Goal: Task Accomplishment & Management: Manage account settings

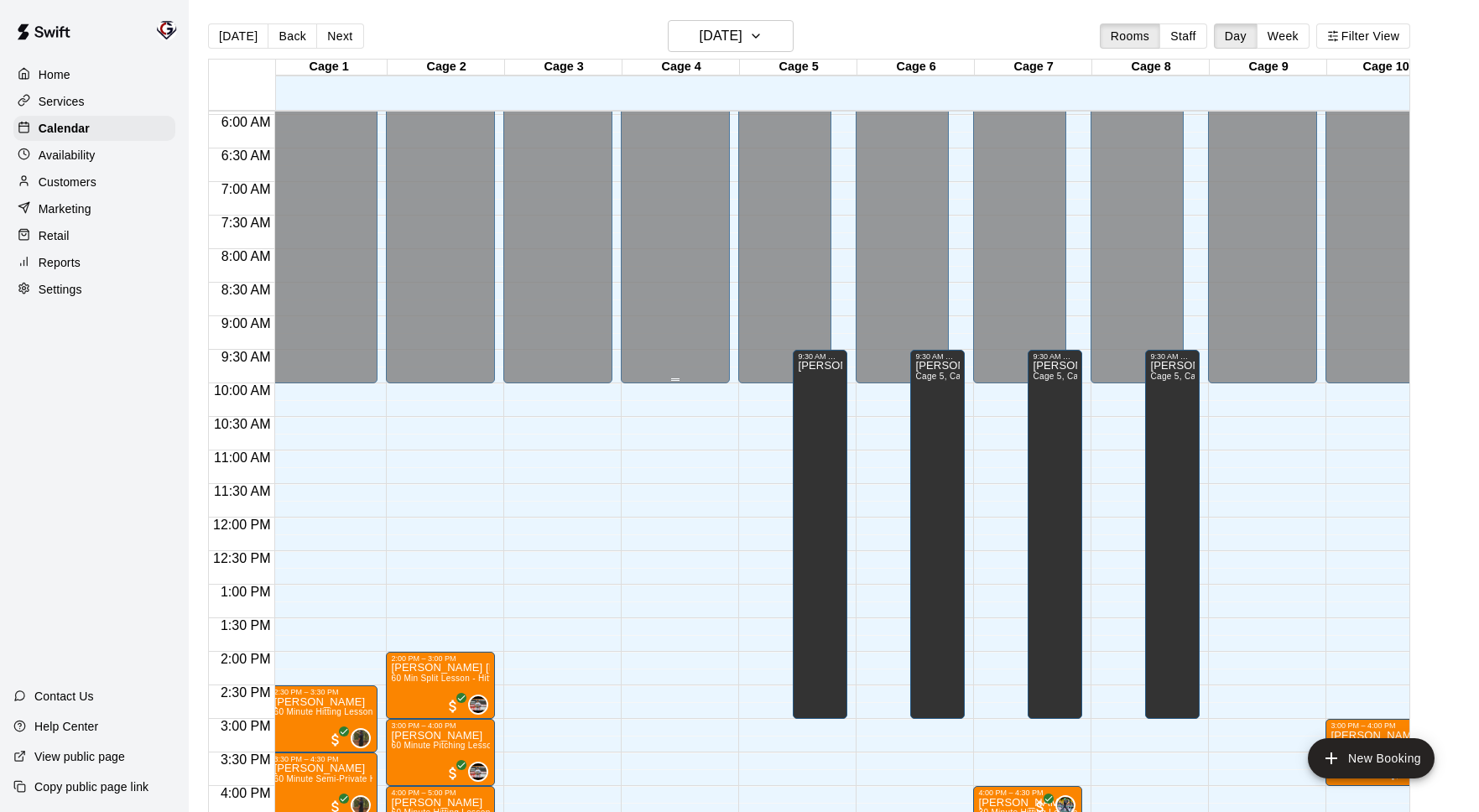
scroll to position [352, 6]
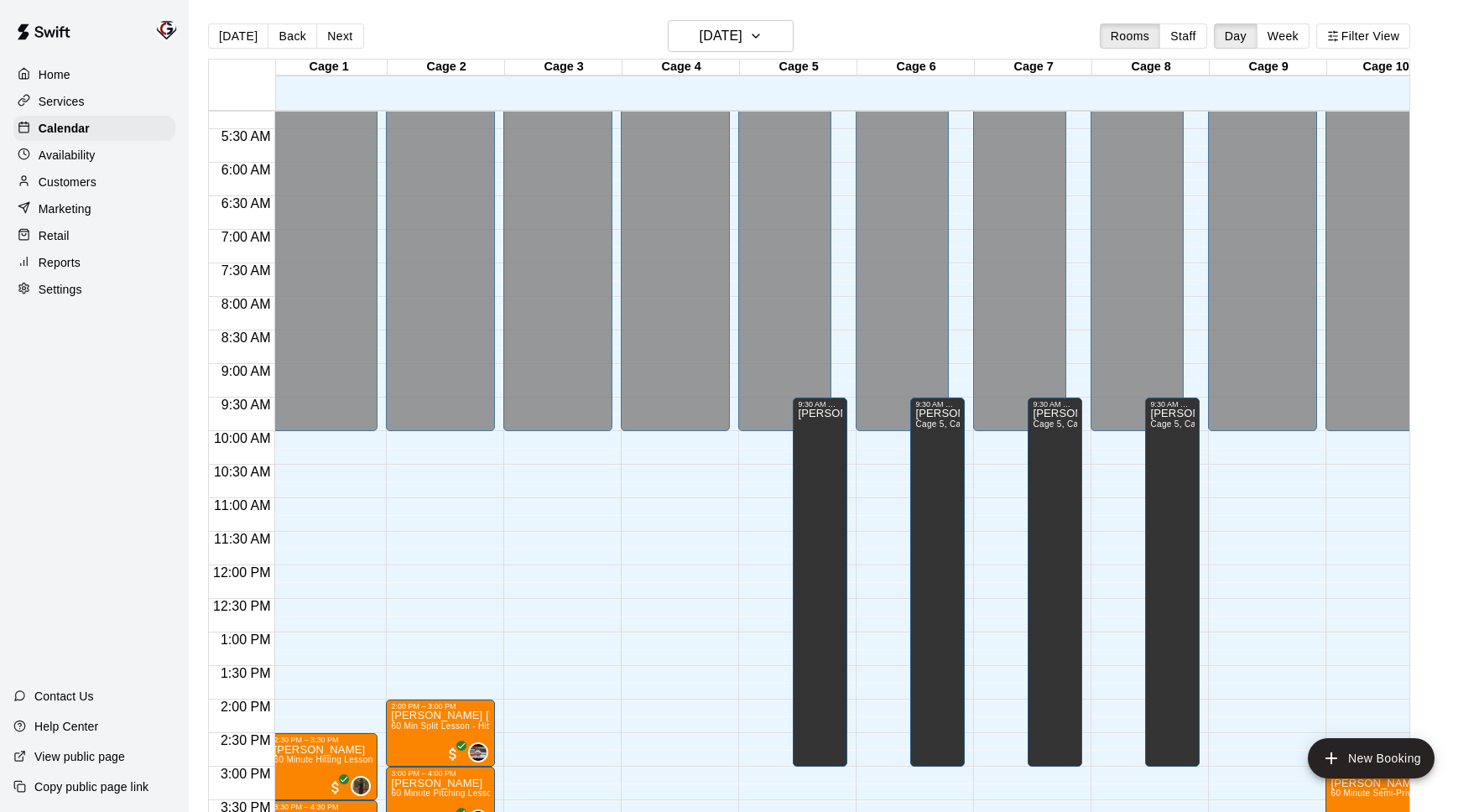
drag, startPoint x: 235, startPoint y: 38, endPoint x: 274, endPoint y: 34, distance: 39.2
click at [235, 38] on button "[DATE]" at bounding box center [238, 36] width 60 height 25
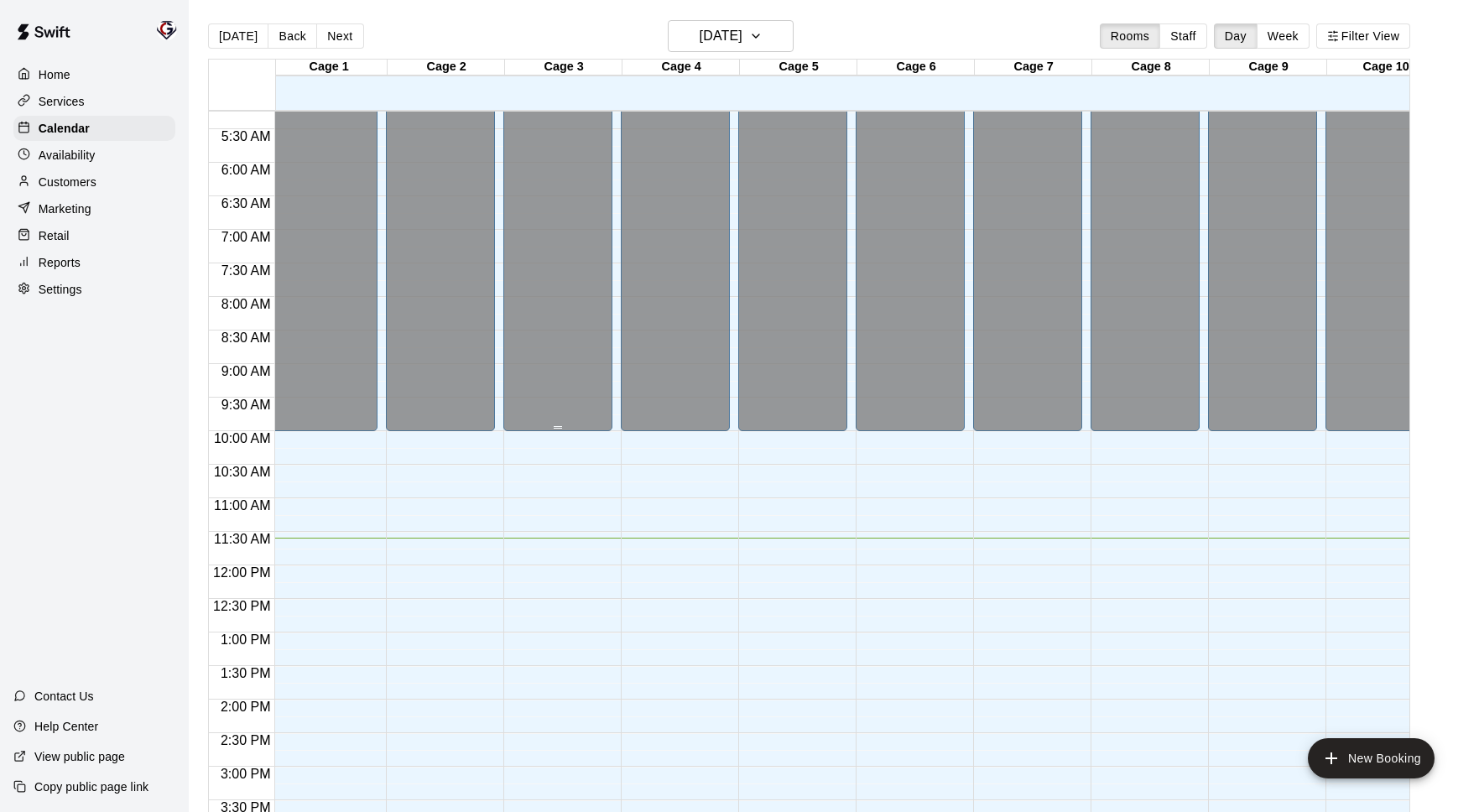
drag, startPoint x: 286, startPoint y: 38, endPoint x: 538, endPoint y: 304, distance: 366.4
click at [286, 38] on button "Back" at bounding box center [292, 36] width 49 height 25
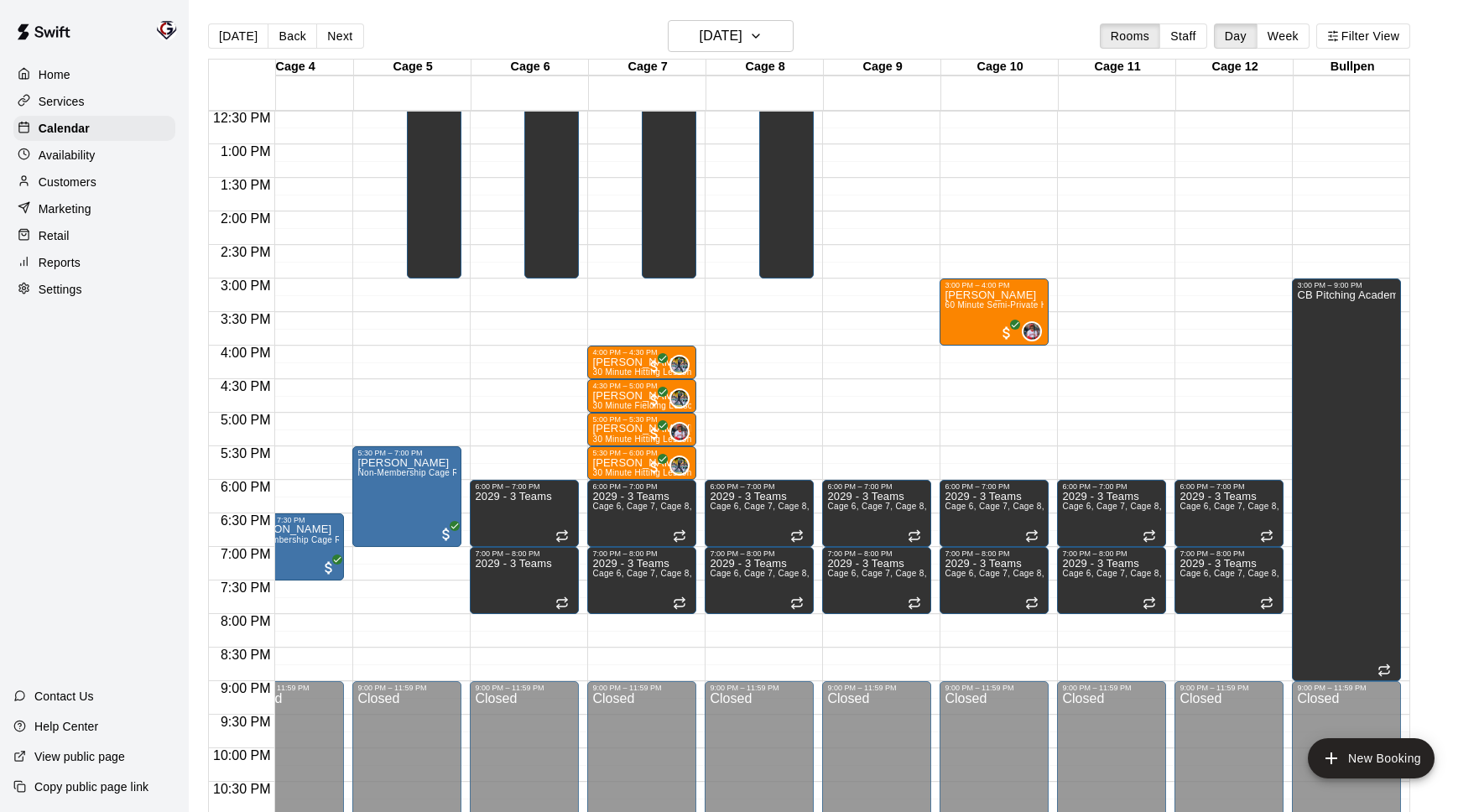
scroll to position [0, 0]
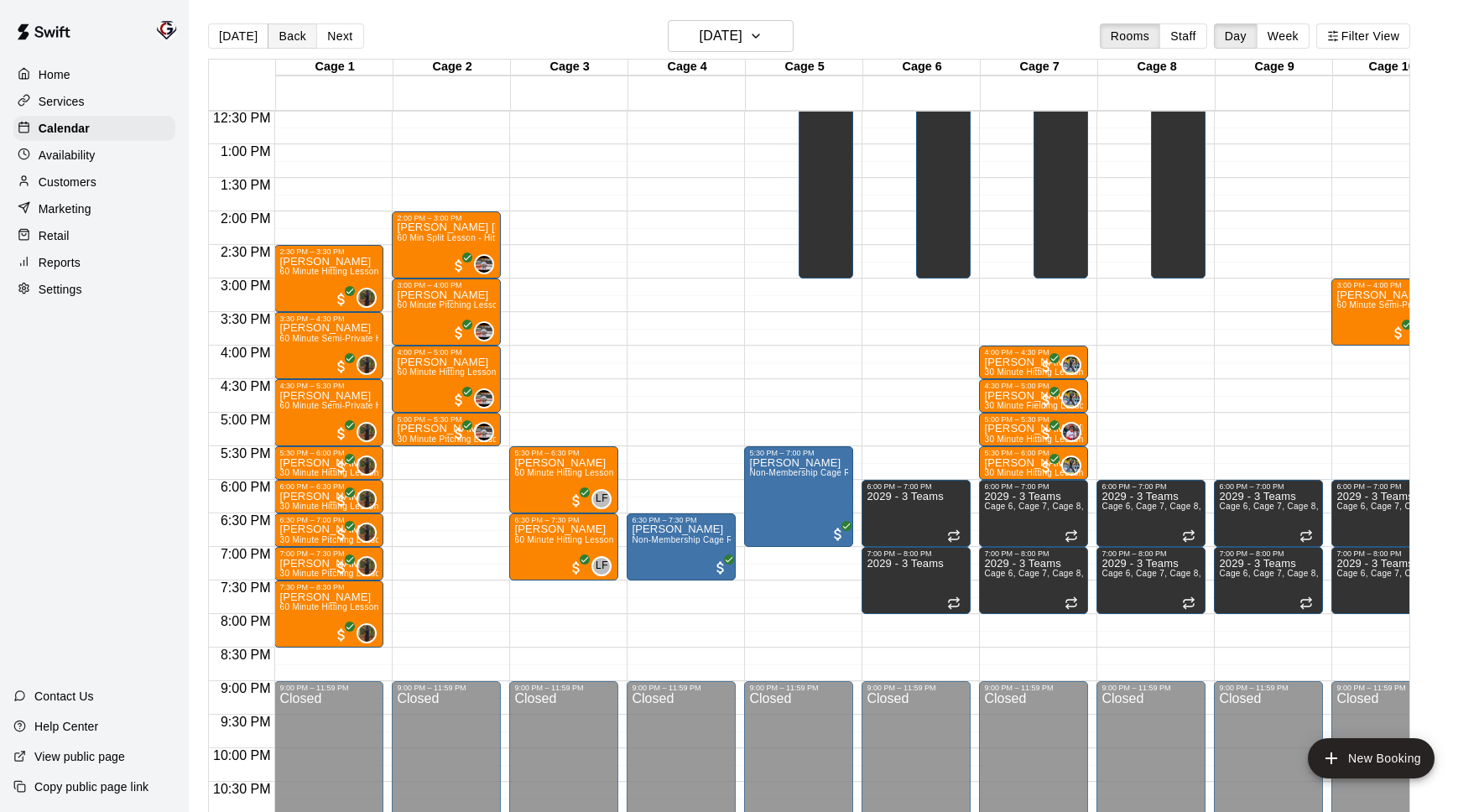
click at [282, 42] on button "Back" at bounding box center [292, 36] width 49 height 25
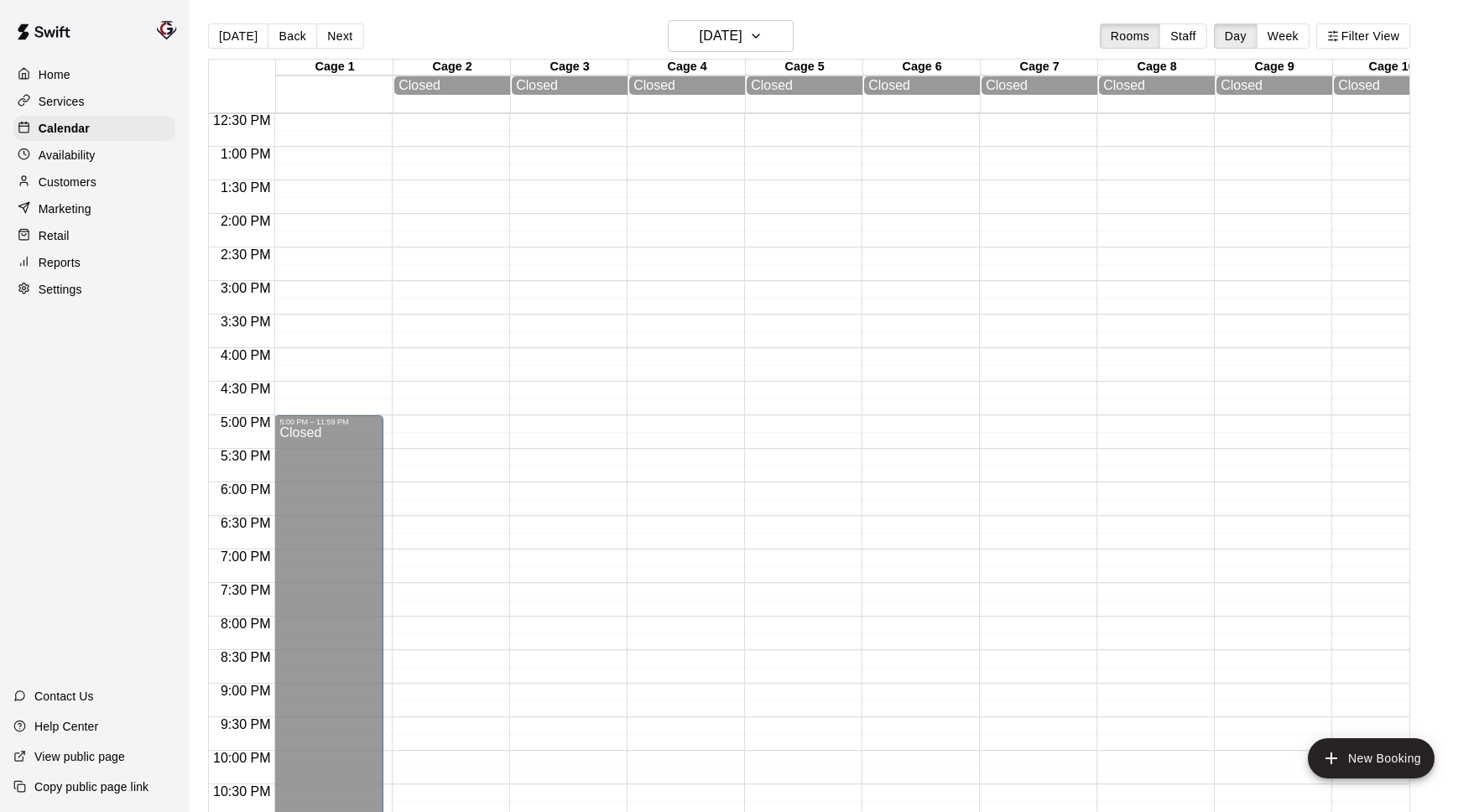
click at [282, 42] on button "Back" at bounding box center [292, 36] width 49 height 25
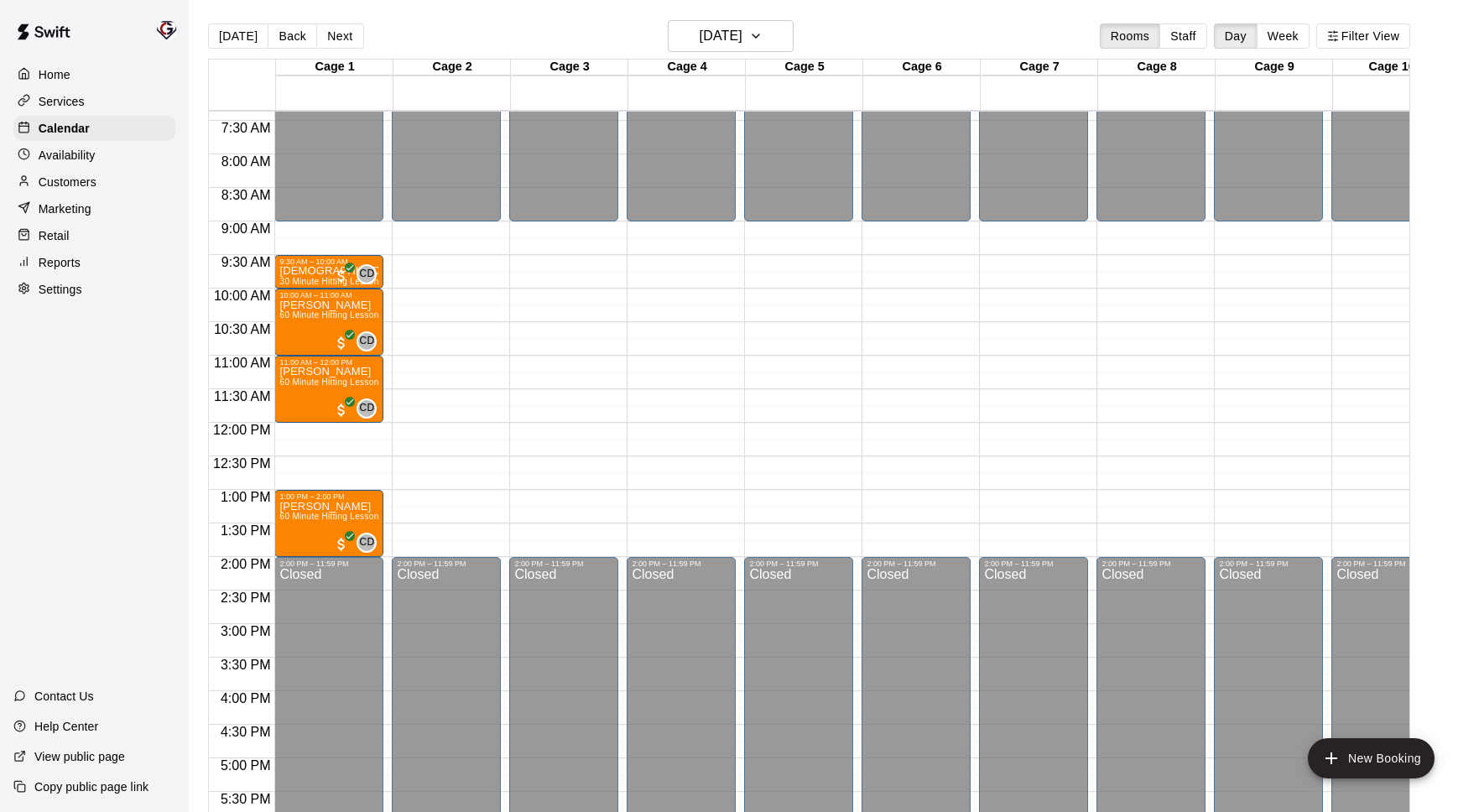
scroll to position [489, 0]
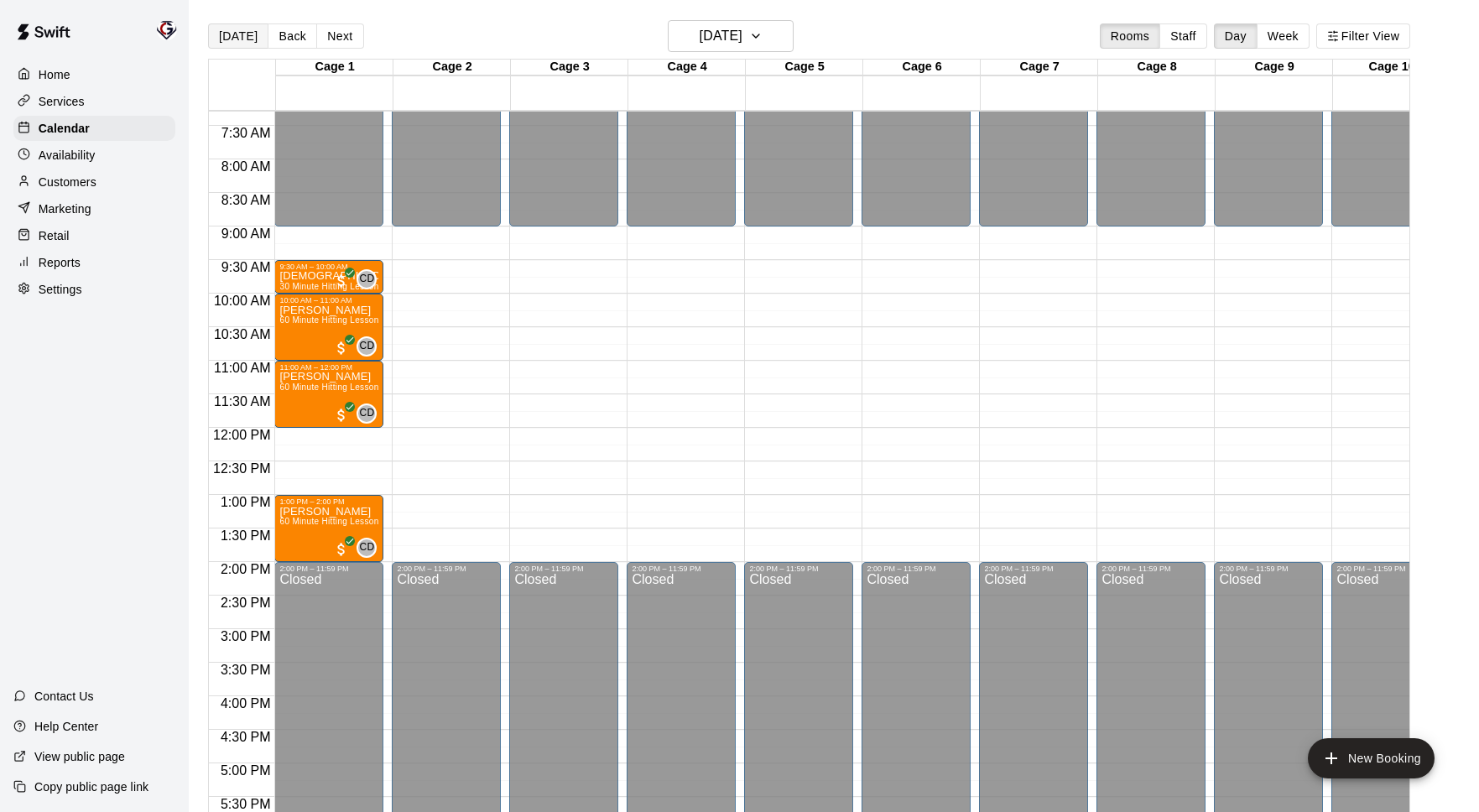
click at [229, 31] on button "[DATE]" at bounding box center [238, 36] width 60 height 25
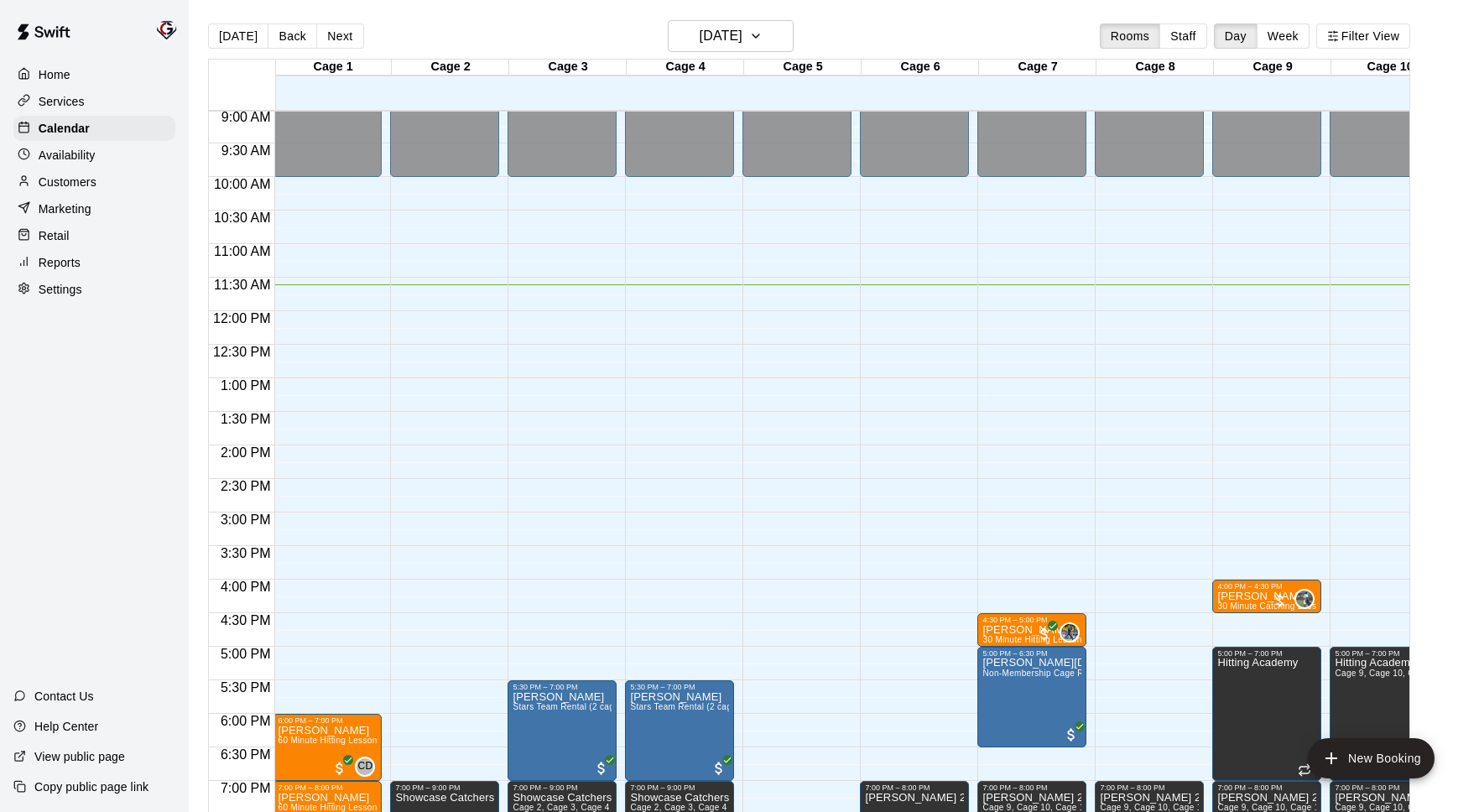
scroll to position [0, 0]
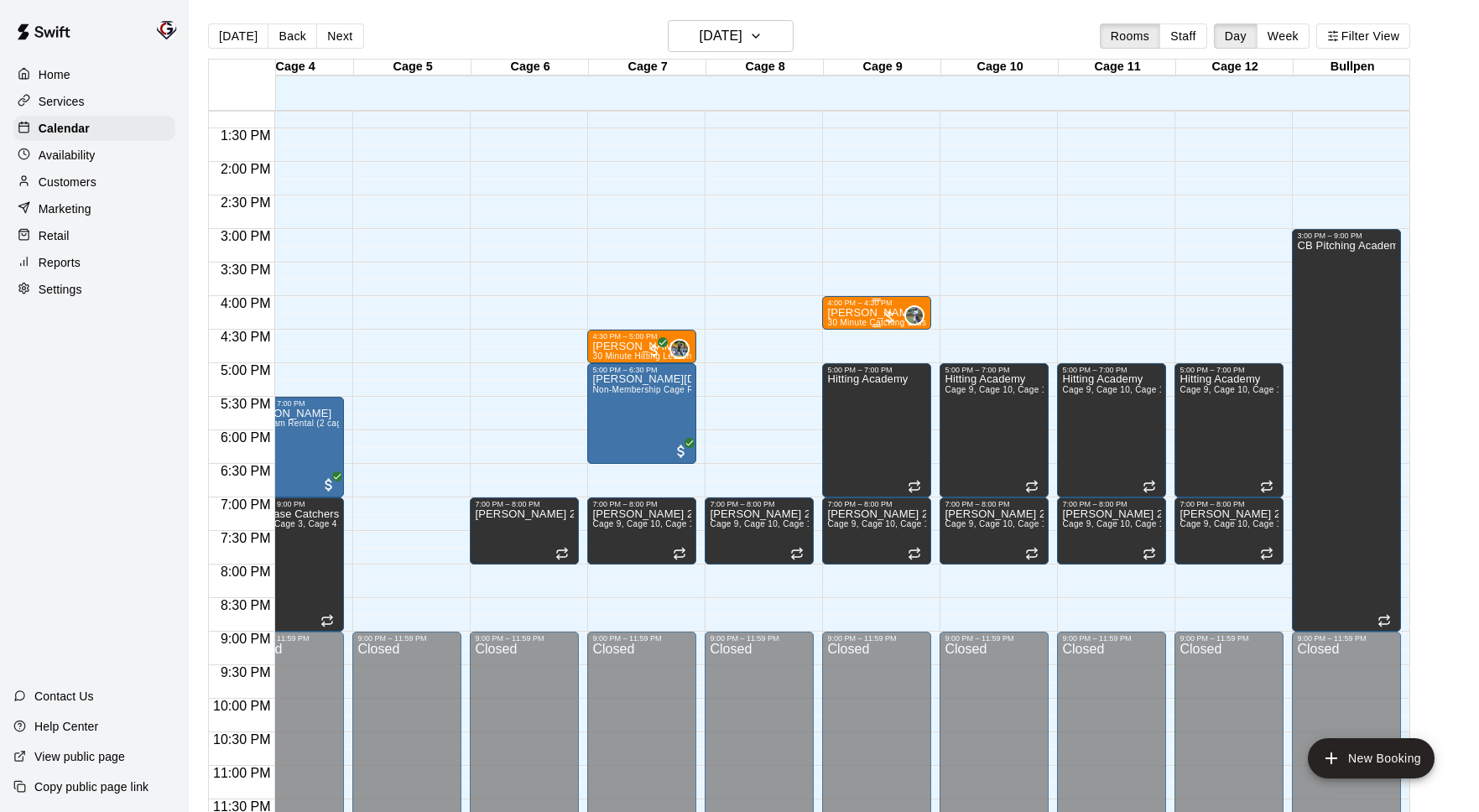
click at [865, 313] on p "[PERSON_NAME]" at bounding box center [877, 313] width 99 height 0
click at [846, 330] on icon "edit" at bounding box center [845, 331] width 15 height 15
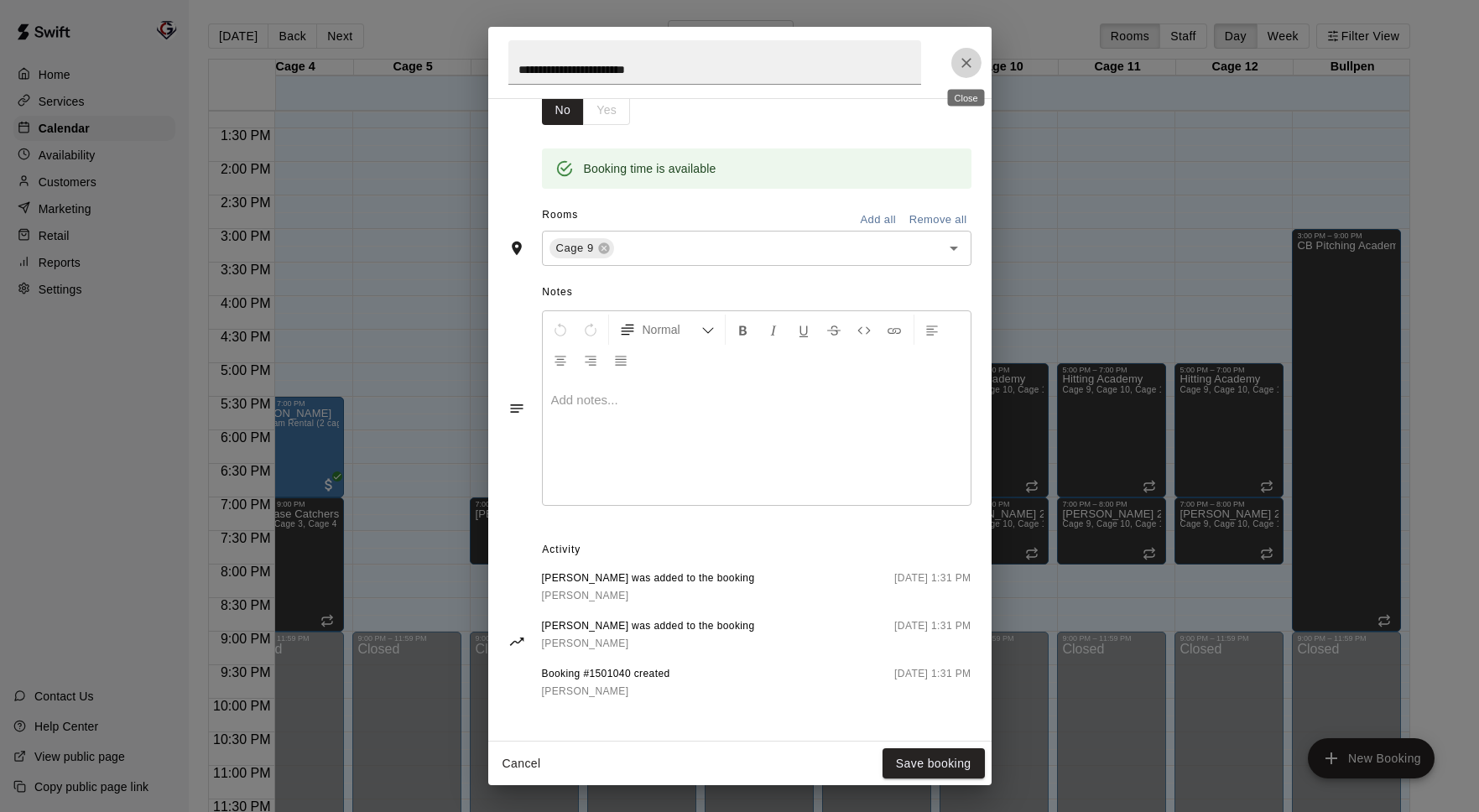
click at [966, 70] on icon "Close" at bounding box center [966, 62] width 16 height 16
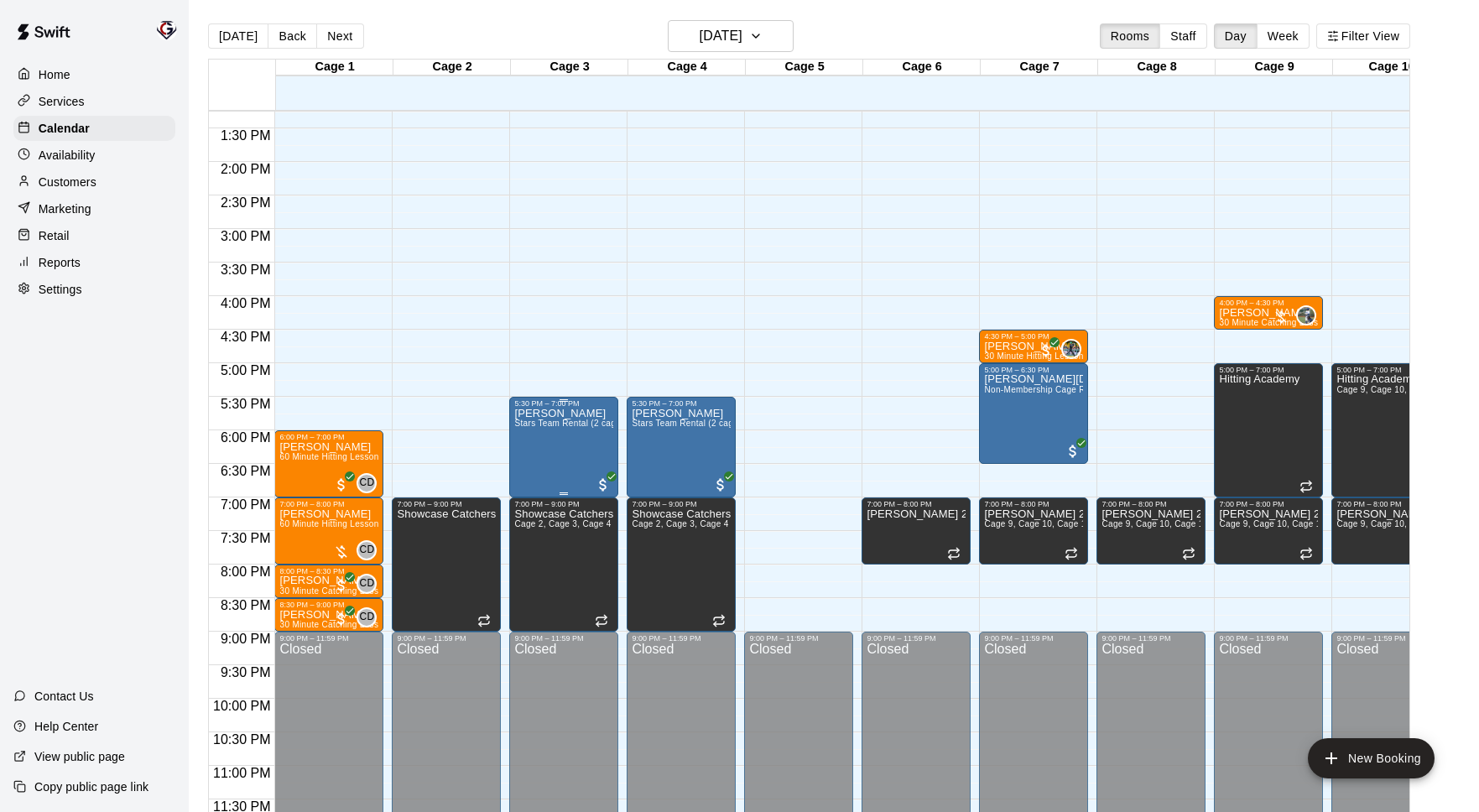
click at [565, 436] on div "[PERSON_NAME] Stars Team Rental (2 cages)" at bounding box center [564, 814] width 99 height 812
click at [536, 422] on icon "edit" at bounding box center [532, 425] width 20 height 20
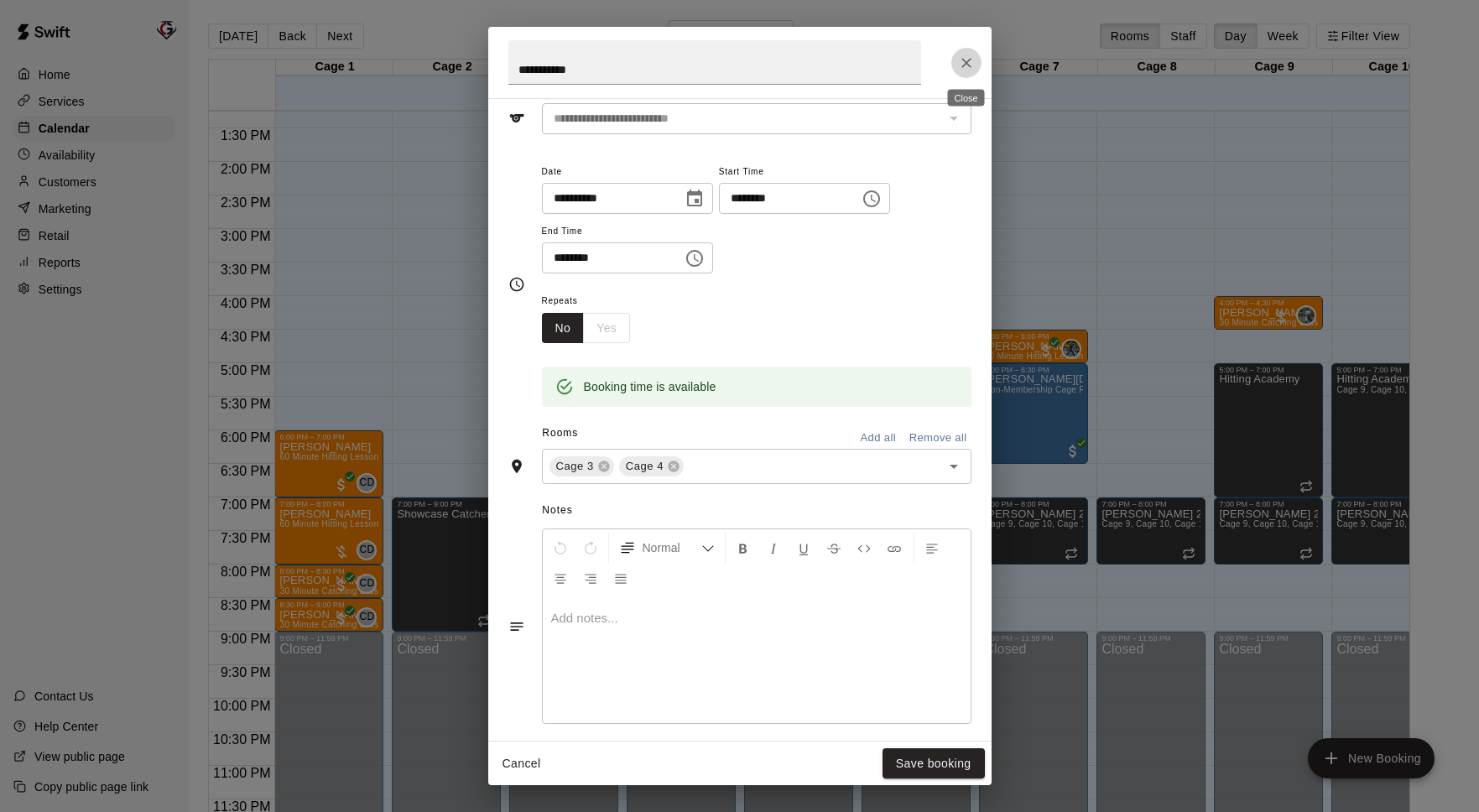
drag, startPoint x: 961, startPoint y: 69, endPoint x: 956, endPoint y: 85, distance: 16.8
click at [961, 69] on icon "Close" at bounding box center [966, 62] width 16 height 16
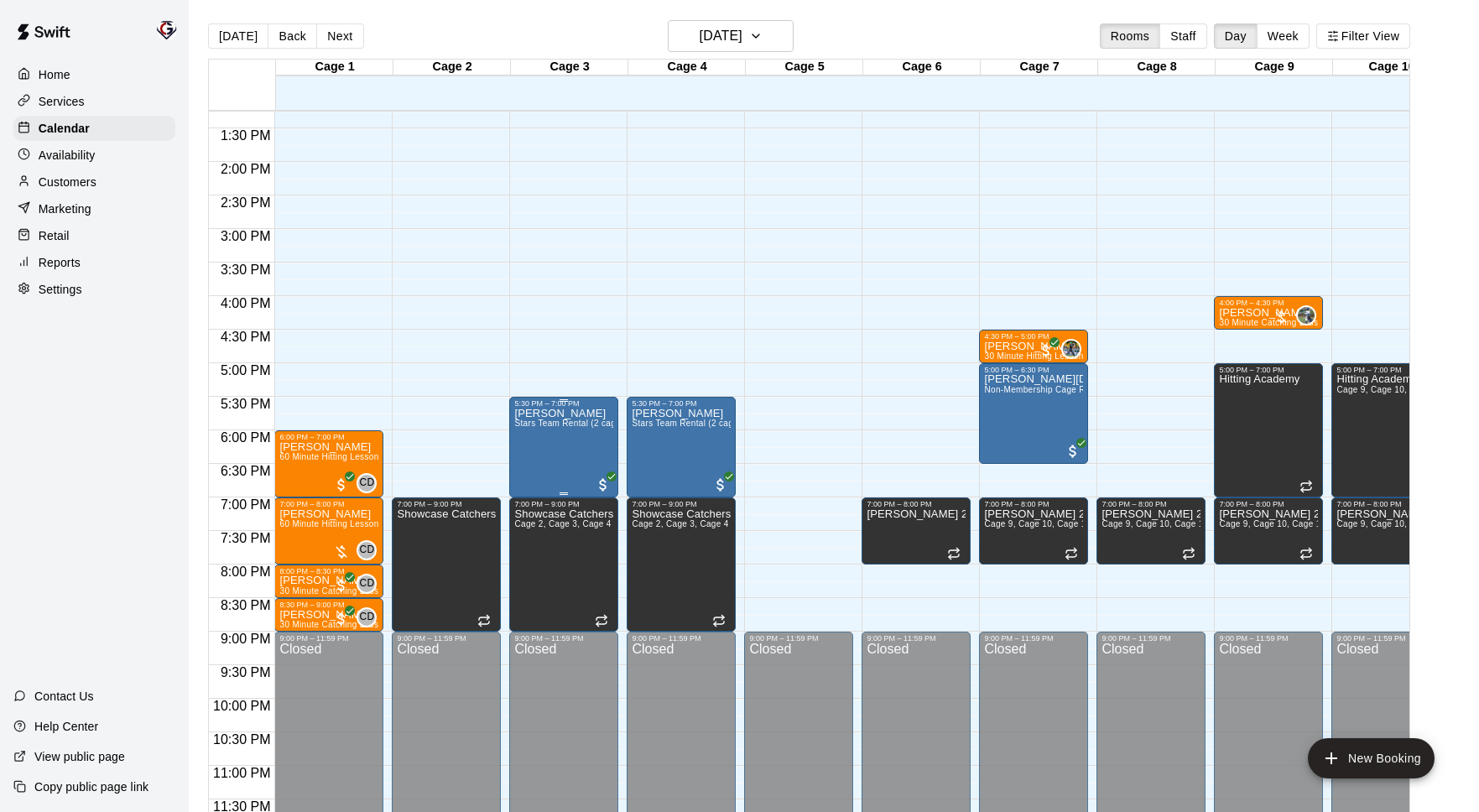
click at [592, 478] on div "[PERSON_NAME] Stars Team Rental (2 cages)" at bounding box center [564, 814] width 99 height 812
click at [533, 471] on img "edit" at bounding box center [533, 466] width 19 height 19
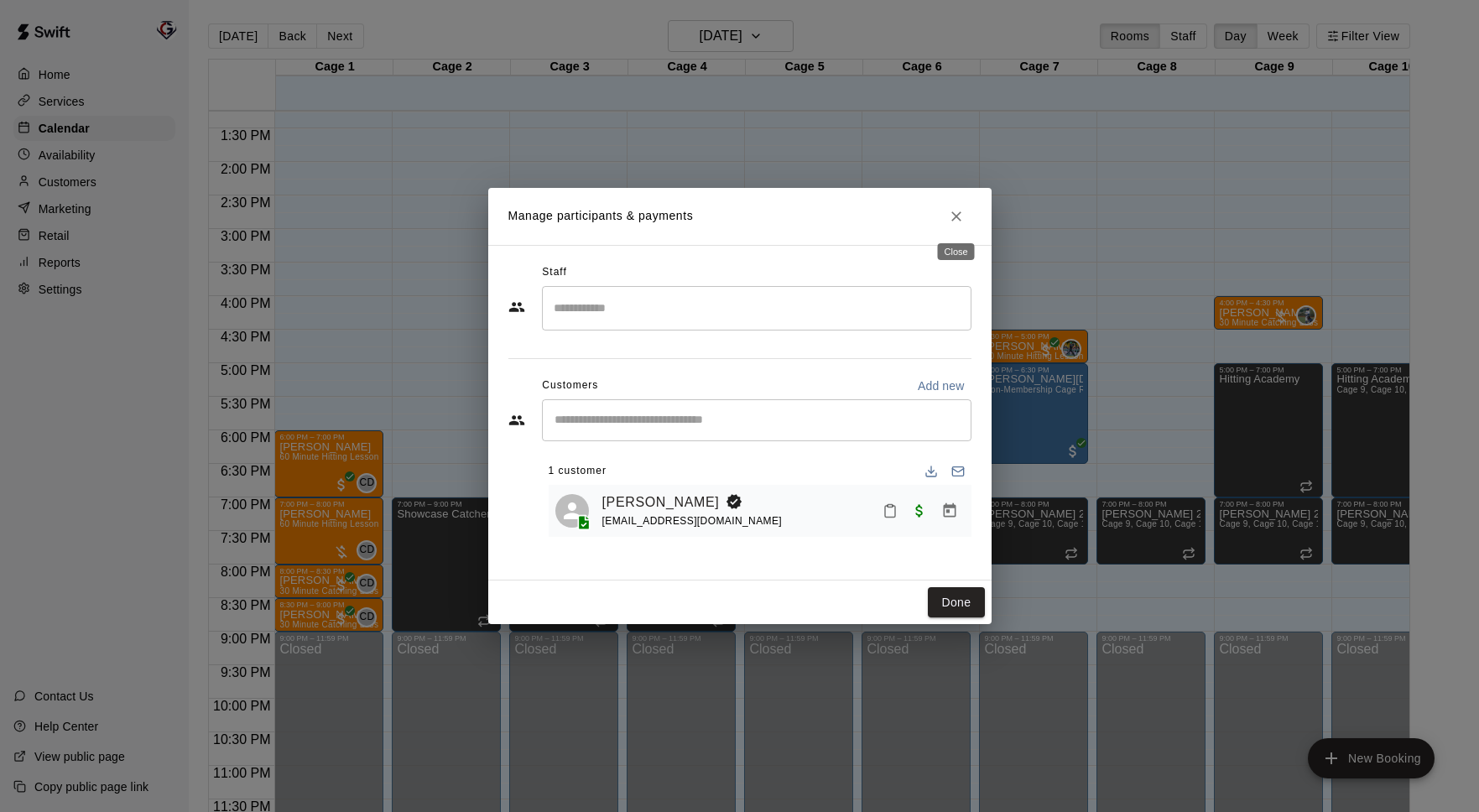
click at [956, 215] on icon "Close" at bounding box center [956, 217] width 10 height 10
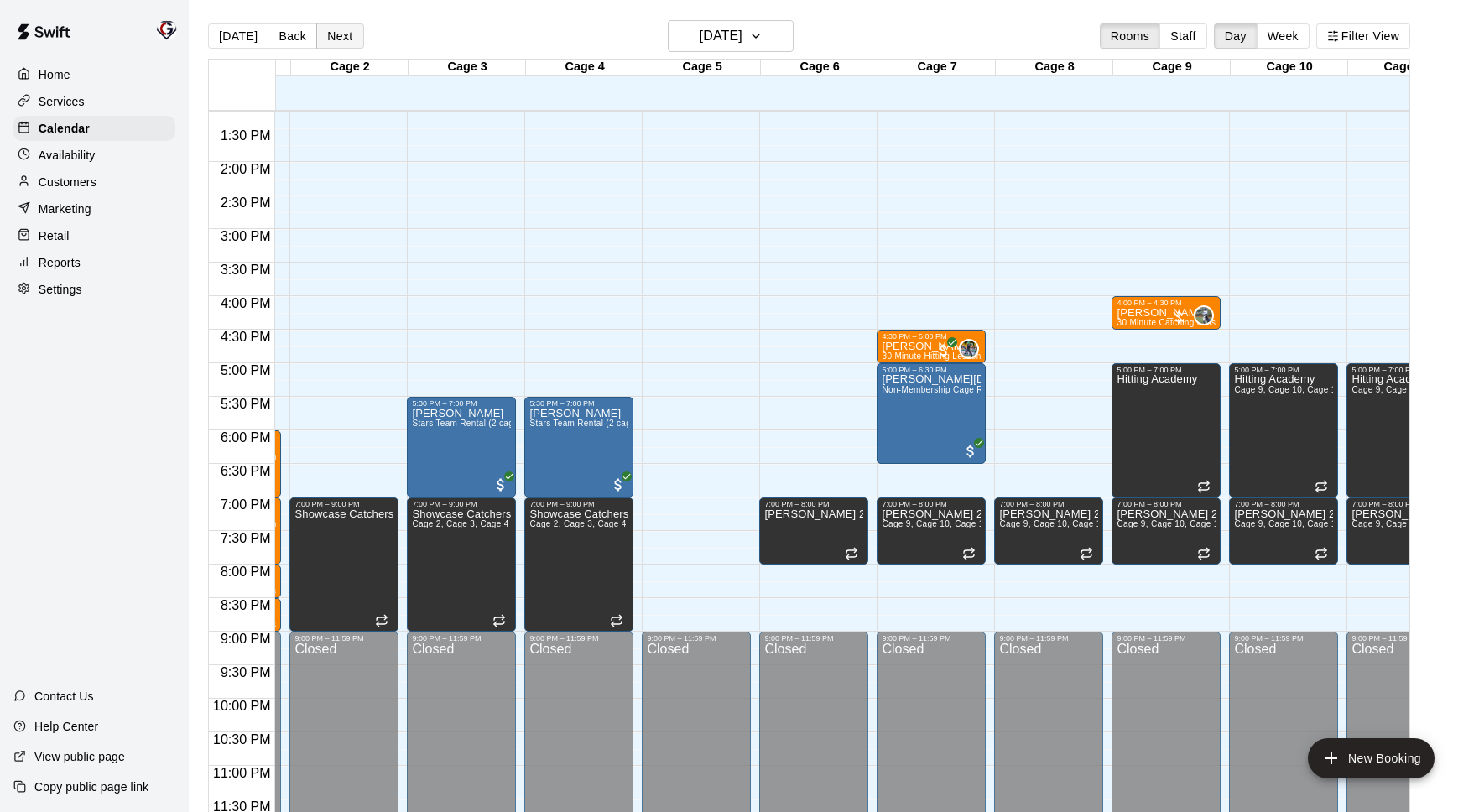
click at [332, 38] on button "Next" at bounding box center [339, 36] width 47 height 25
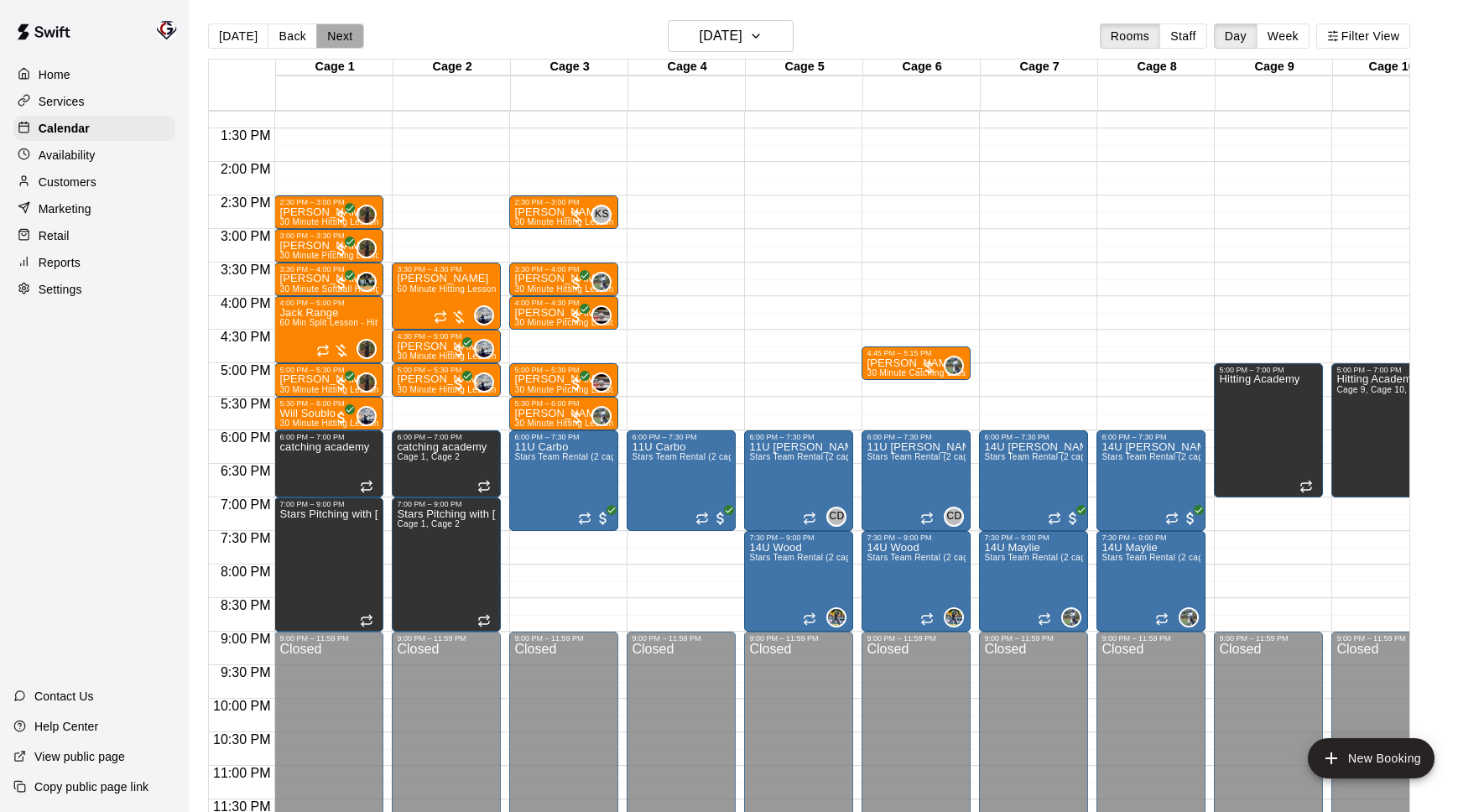
click at [330, 37] on button "Next" at bounding box center [339, 36] width 47 height 25
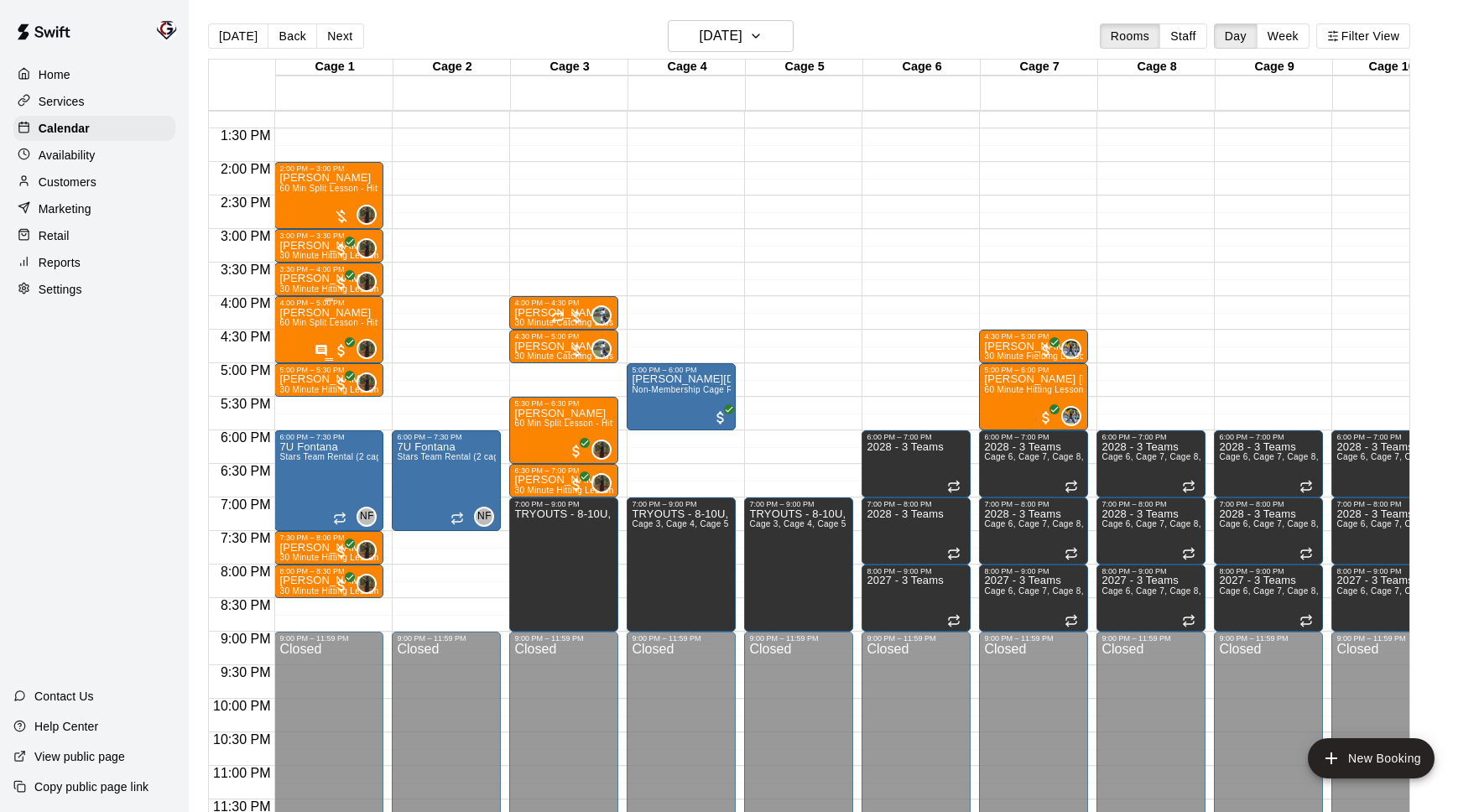
click at [325, 332] on div "[PERSON_NAME] 60 Min Split Lesson - Hitting/Pitching" at bounding box center [329, 713] width 99 height 812
click at [301, 328] on icon "edit" at bounding box center [297, 324] width 20 height 20
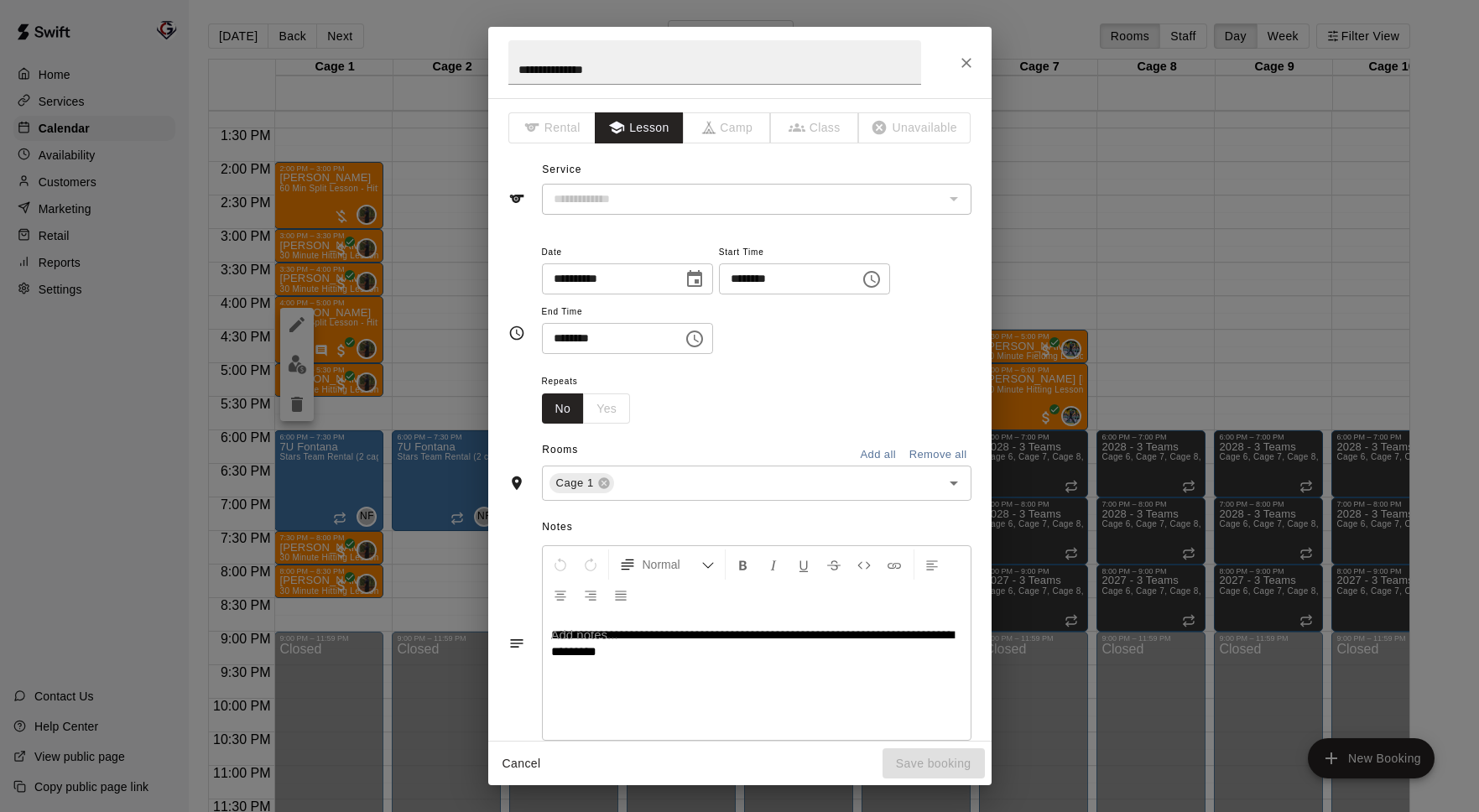
type input "**********"
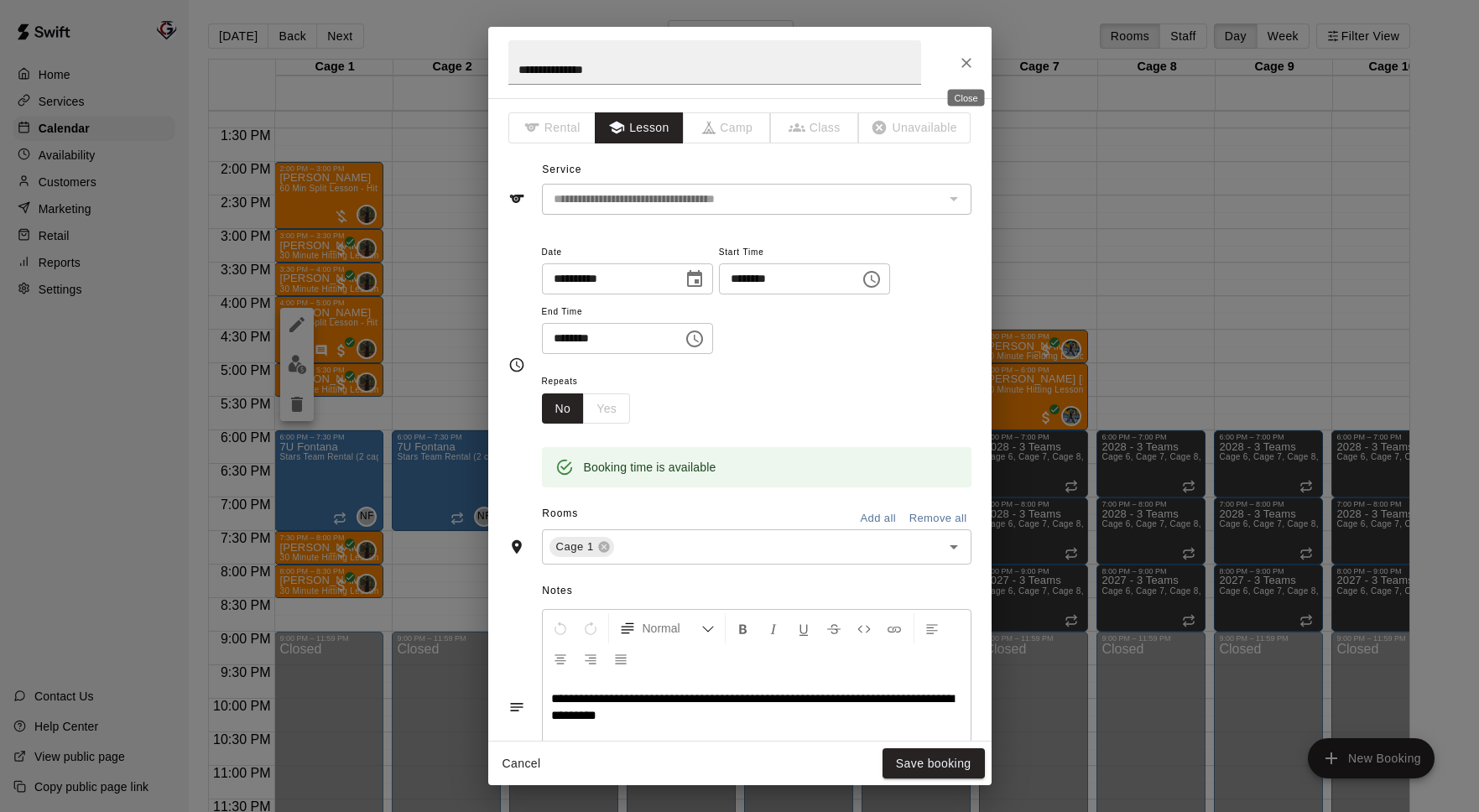
click at [967, 67] on icon "Close" at bounding box center [966, 62] width 16 height 16
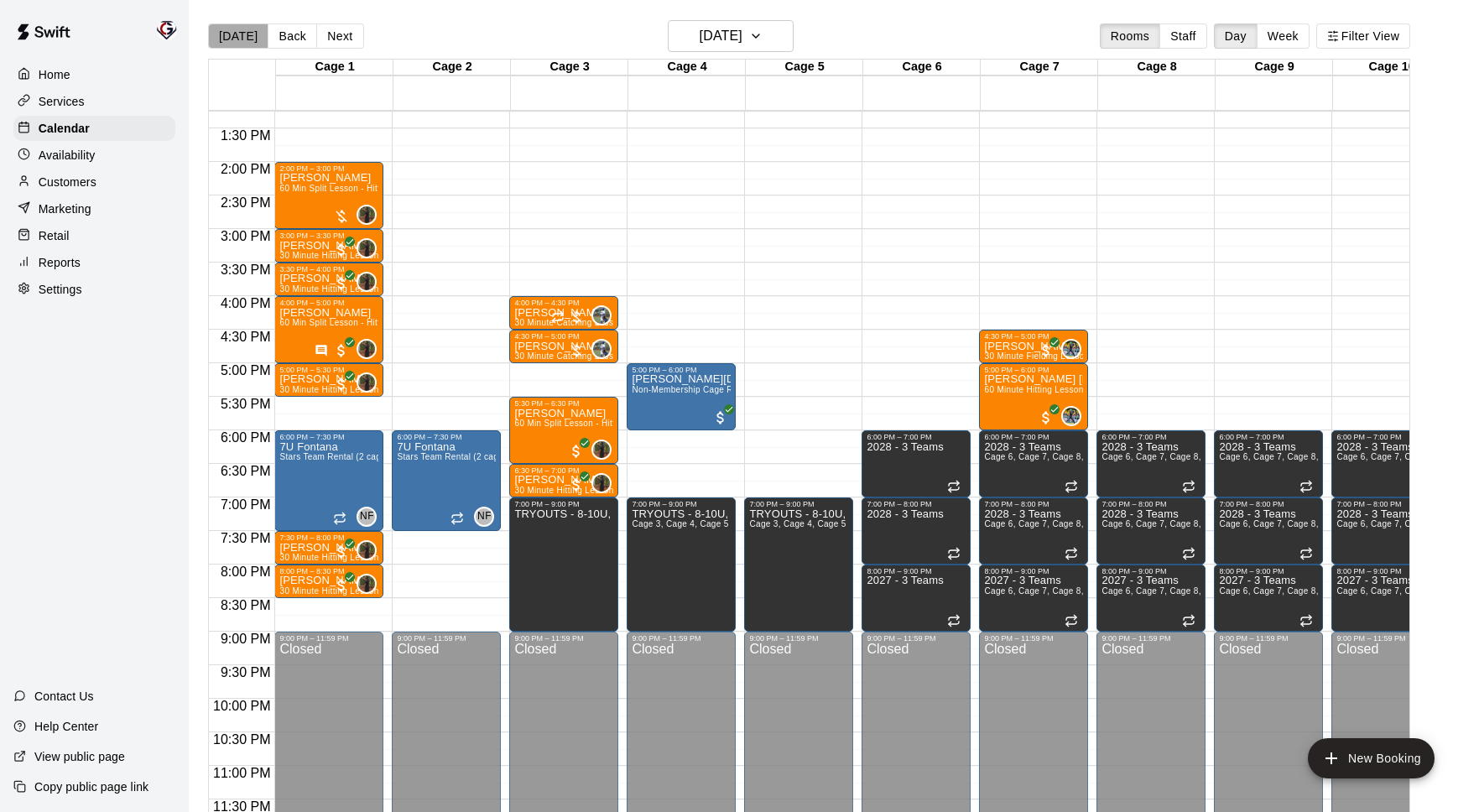
click at [240, 34] on button "[DATE]" at bounding box center [238, 36] width 60 height 25
